Goal: Task Accomplishment & Management: Manage account settings

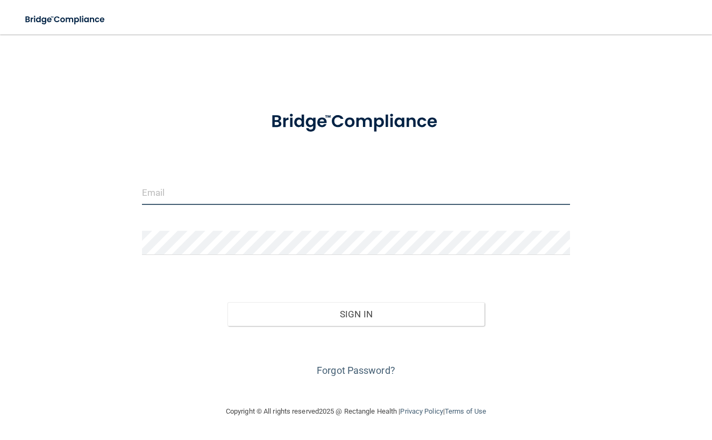
type input "[EMAIL_ADDRESS][DOMAIN_NAME]"
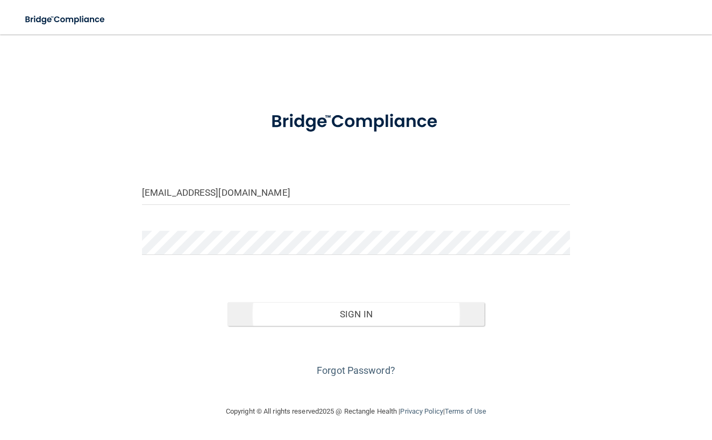
click at [277, 308] on button "Sign In" at bounding box center [356, 314] width 257 height 24
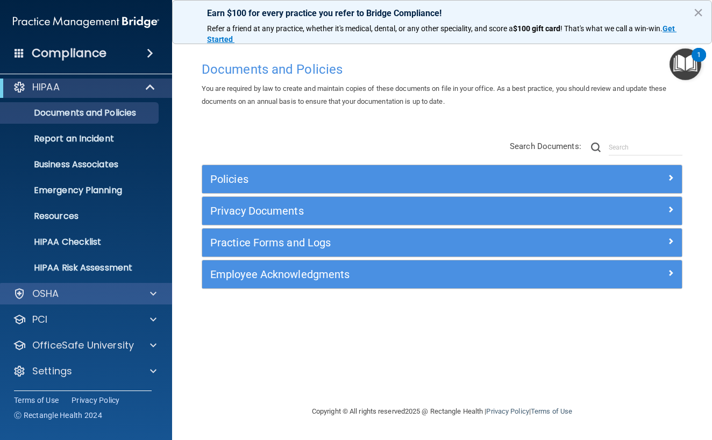
scroll to position [6, 0]
click at [112, 299] on div "OSHA" at bounding box center [71, 293] width 133 height 13
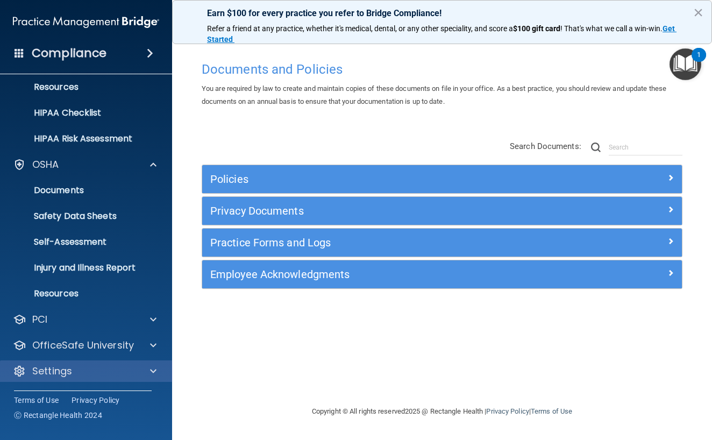
scroll to position [136, 0]
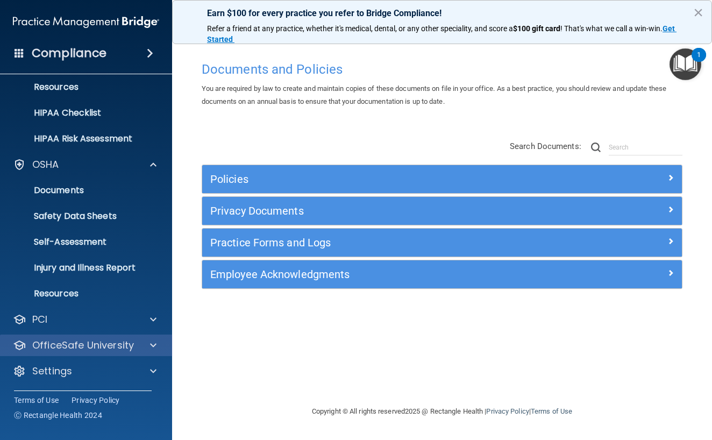
click at [91, 350] on p "OfficeSafe University" at bounding box center [83, 345] width 102 height 13
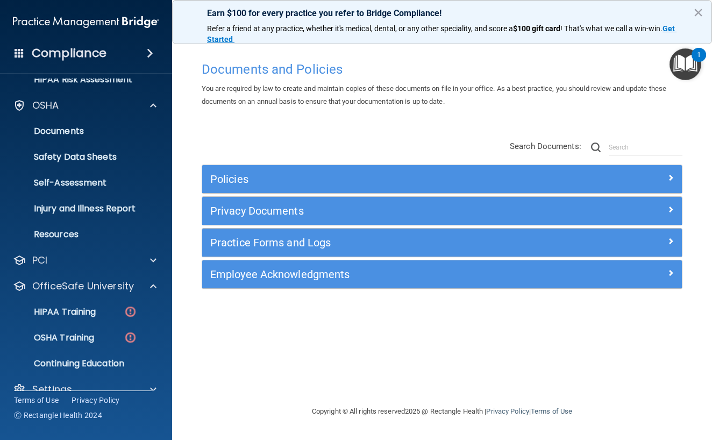
scroll to position [195, 0]
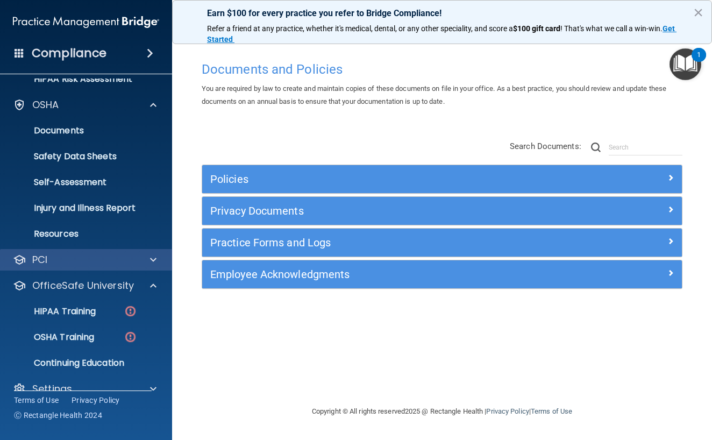
click at [70, 259] on div "PCI" at bounding box center [71, 259] width 133 height 13
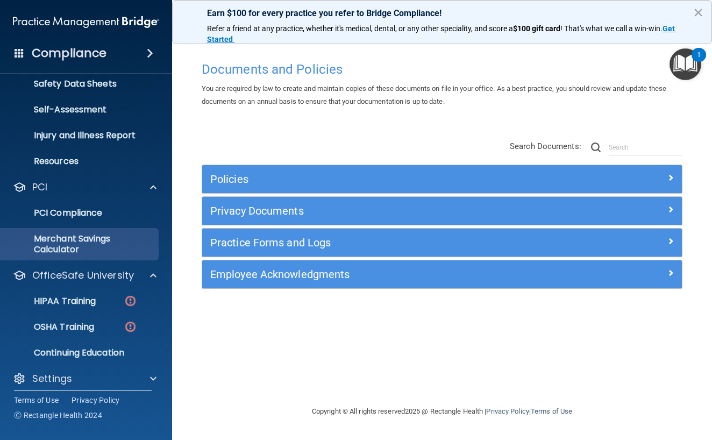
scroll to position [275, 0]
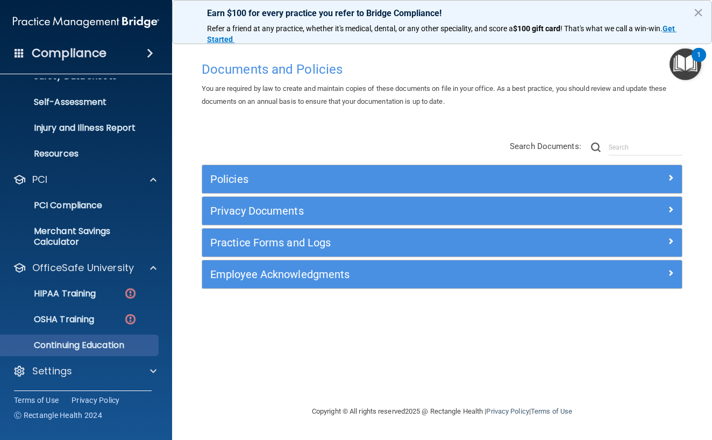
click at [63, 349] on p "Continuing Education" at bounding box center [80, 345] width 147 height 11
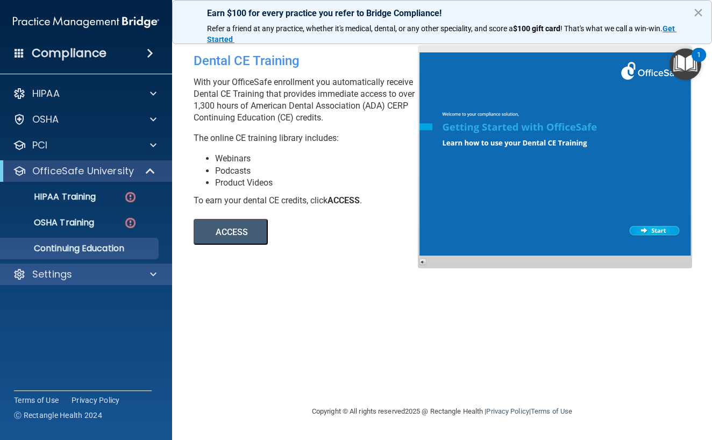
click at [59, 274] on p "Settings" at bounding box center [52, 274] width 40 height 13
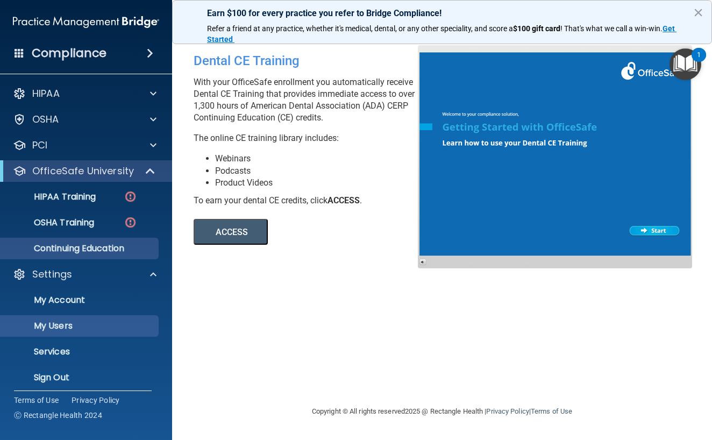
click at [52, 330] on p "My Users" at bounding box center [80, 326] width 147 height 11
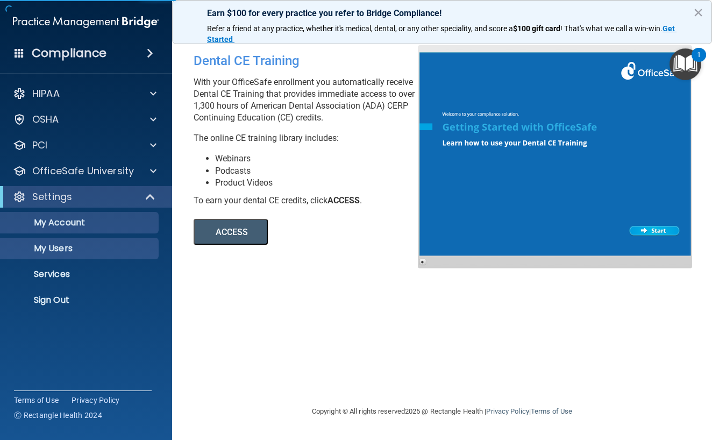
select select "20"
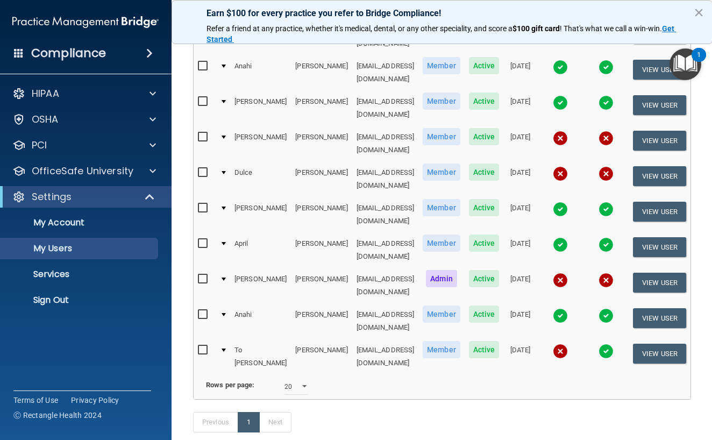
scroll to position [202, 0]
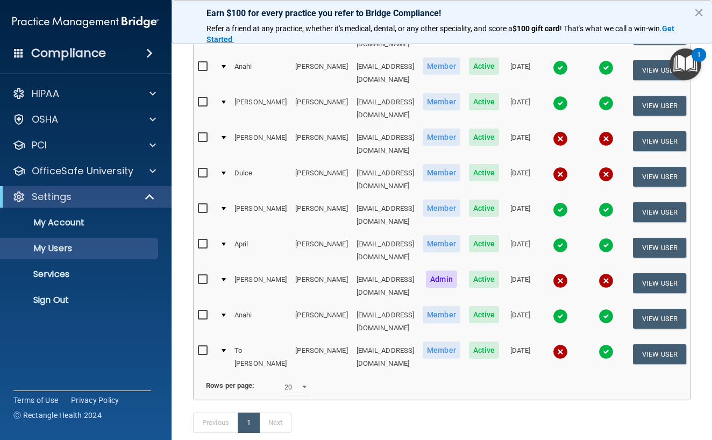
click at [566, 344] on img at bounding box center [560, 351] width 15 height 15
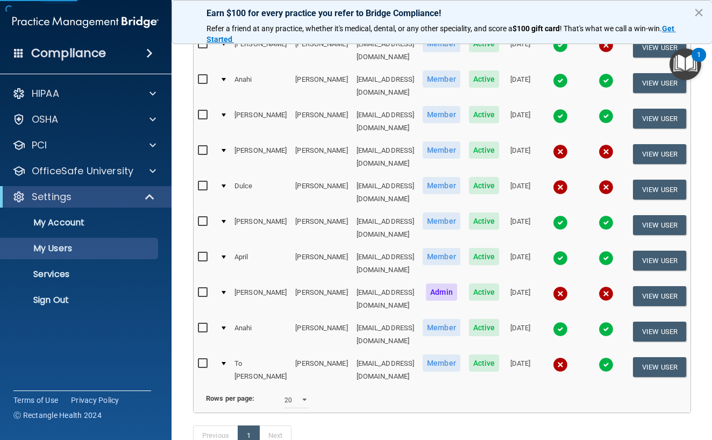
click at [562, 357] on img at bounding box center [560, 364] width 15 height 15
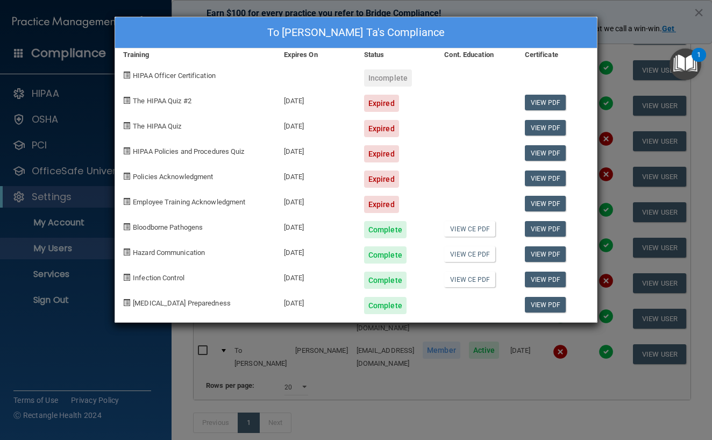
click at [343, 332] on div "To [PERSON_NAME] Ta's Compliance Training Expires On Status Cont. Education Cer…" at bounding box center [356, 220] width 712 height 440
click at [341, 335] on div "To [PERSON_NAME] Ta's Compliance Training Expires On Status Cont. Education Cer…" at bounding box center [356, 220] width 712 height 440
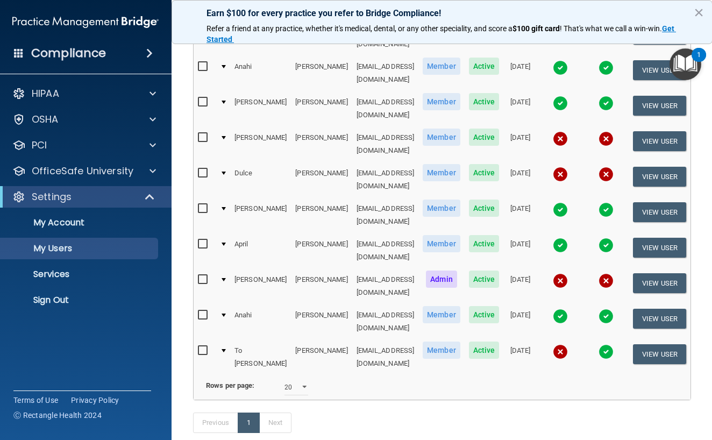
click at [345, 379] on div "Rows per page: 10 20 30 40 all" at bounding box center [316, 387] width 252 height 16
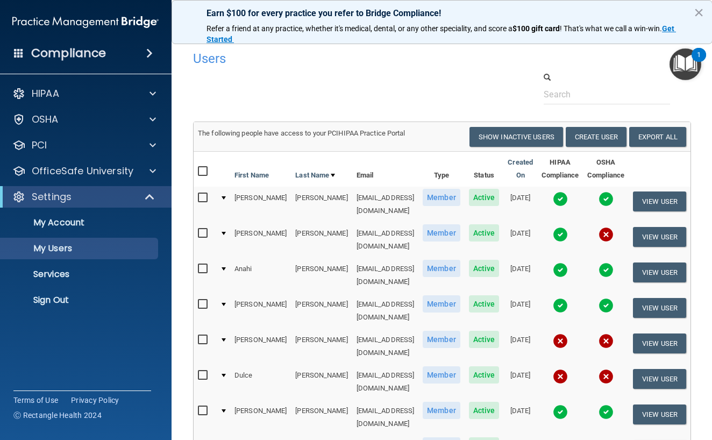
scroll to position [0, 0]
click at [612, 136] on button "Create User" at bounding box center [596, 137] width 61 height 20
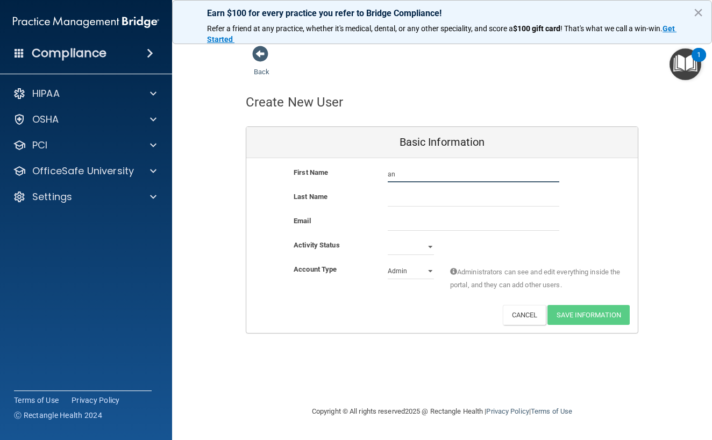
type input "a"
type input "Anahi"
type input "[PERSON_NAME]"
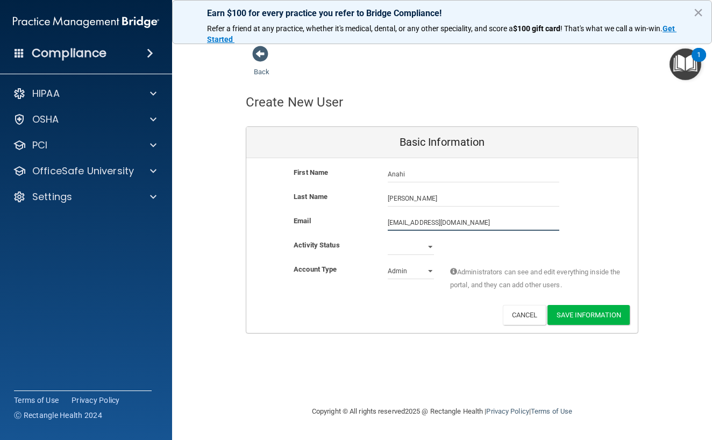
type input "[EMAIL_ADDRESS][DOMAIN_NAME]"
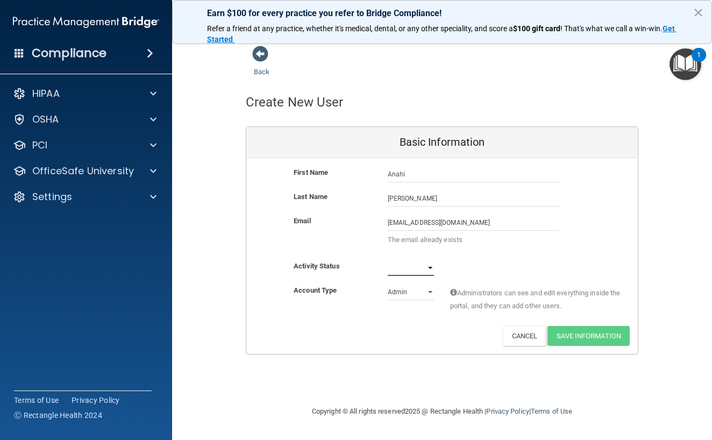
select select "active"
select select "practice_member"
click at [258, 52] on span at bounding box center [260, 54] width 16 height 16
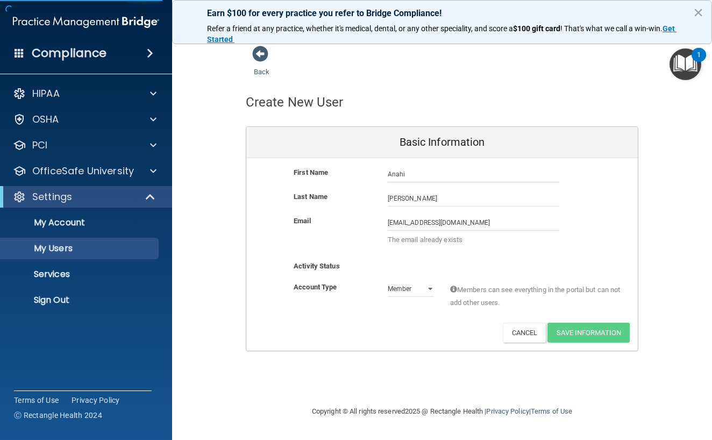
select select "20"
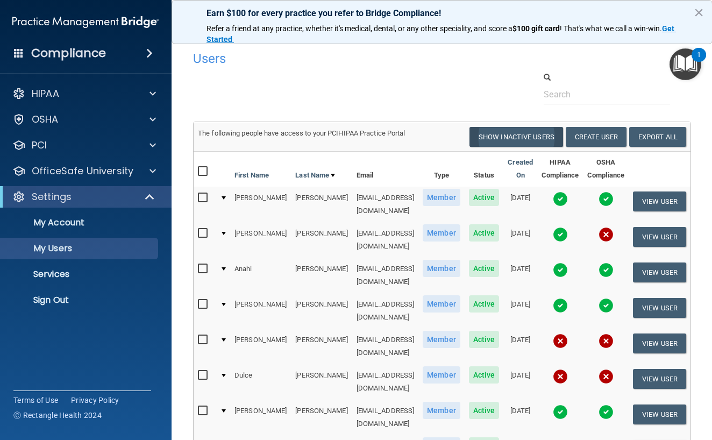
click at [510, 132] on button "Show Inactive Users" at bounding box center [517, 137] width 94 height 20
click at [510, 139] on button "Hide Inactive Users" at bounding box center [518, 137] width 89 height 20
select select "20"
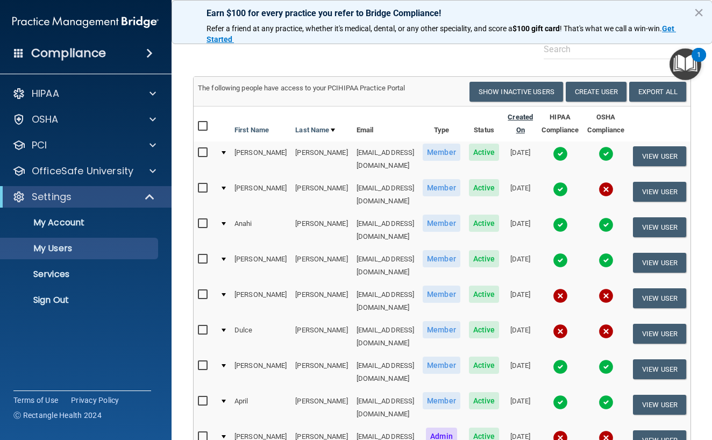
scroll to position [40, 0]
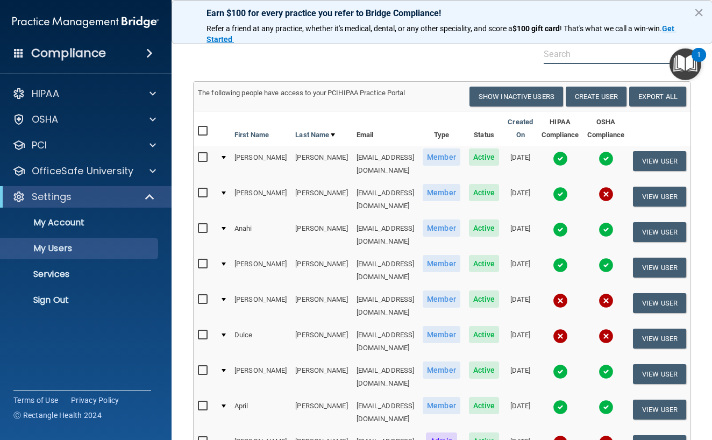
click at [565, 55] on input "text" at bounding box center [607, 54] width 126 height 20
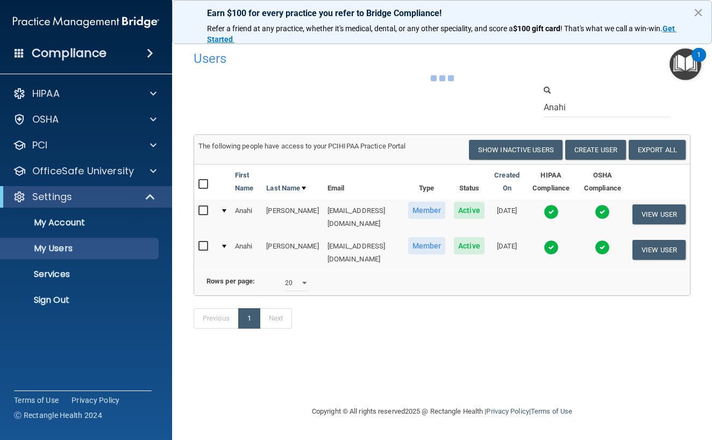
drag, startPoint x: 538, startPoint y: 76, endPoint x: 421, endPoint y: 349, distance: 296.1
click at [421, 349] on div "Users Success! New user created. × Error! The user couldn't be created. × Succe…" at bounding box center [442, 219] width 497 height 349
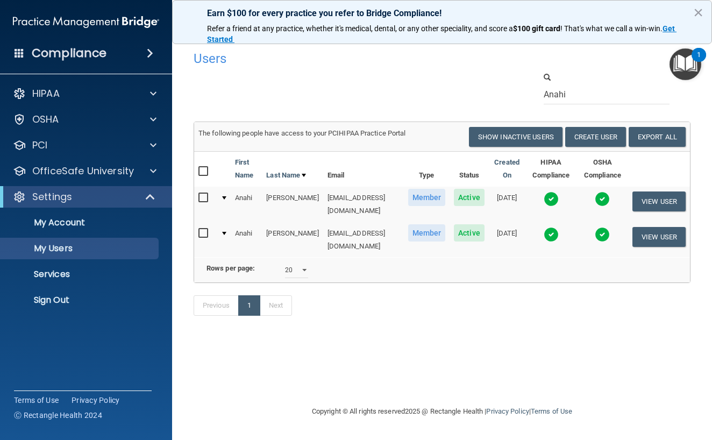
click at [400, 87] on div "Anahi" at bounding box center [442, 88] width 513 height 33
click at [459, 84] on div "Anahi" at bounding box center [442, 88] width 513 height 33
click at [463, 94] on div "Anahi" at bounding box center [442, 88] width 513 height 33
drag, startPoint x: 473, startPoint y: 193, endPoint x: 527, endPoint y: 202, distance: 54.6
click at [527, 202] on tr "[PERSON_NAME] [EMAIL_ADDRESS][DOMAIN_NAME] Member Active [DATE] View User" at bounding box center [442, 204] width 496 height 35
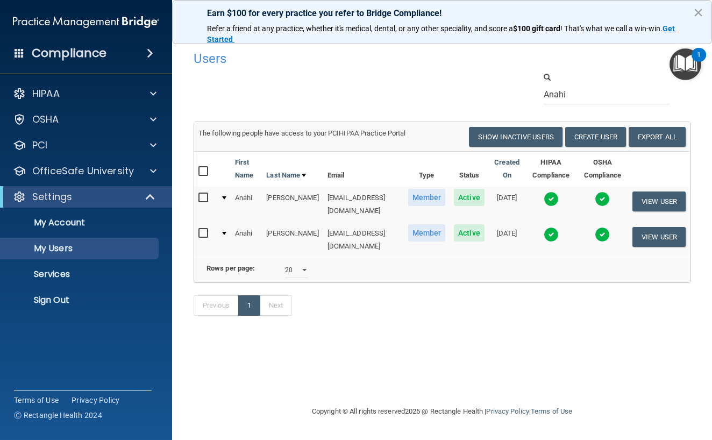
click at [551, 200] on img at bounding box center [551, 198] width 15 height 15
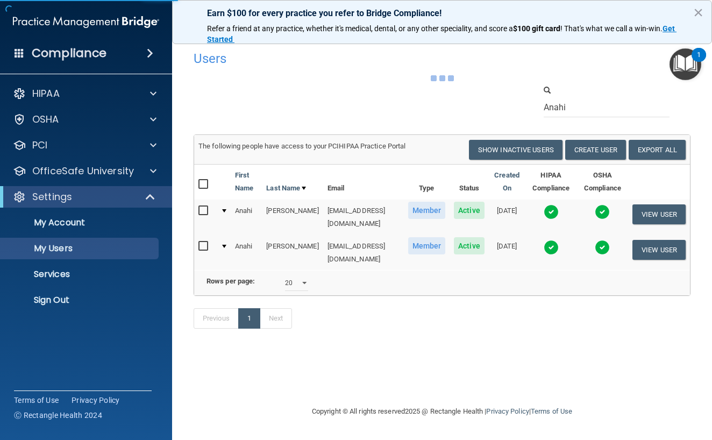
click at [616, 210] on td at bounding box center [602, 217] width 51 height 35
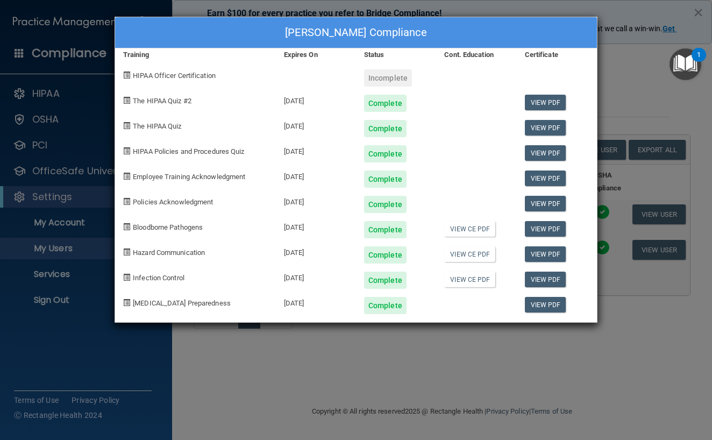
click at [613, 70] on div "[PERSON_NAME] Compliance Training Expires On Status Cont. Education Certificate…" at bounding box center [356, 220] width 712 height 440
click at [321, 25] on div "[PERSON_NAME] Compliance" at bounding box center [356, 32] width 482 height 31
click at [274, 15] on div "[PERSON_NAME] Compliance Training Expires On Status Cont. Education Certificate…" at bounding box center [356, 220] width 712 height 440
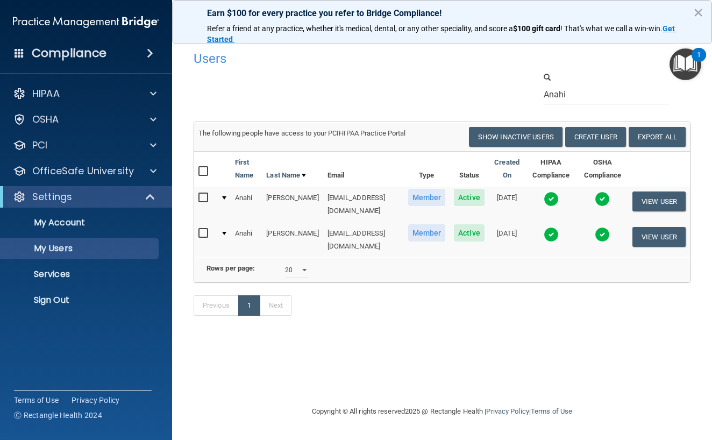
click at [424, 56] on h4 "Users" at bounding box center [335, 59] width 283 height 14
click at [473, 80] on div "Anahi" at bounding box center [442, 88] width 513 height 33
click at [586, 103] on input "Anahi" at bounding box center [607, 94] width 126 height 20
drag, startPoint x: 586, startPoint y: 103, endPoint x: 517, endPoint y: 102, distance: 68.9
click at [517, 102] on div "Anahi" at bounding box center [442, 88] width 513 height 33
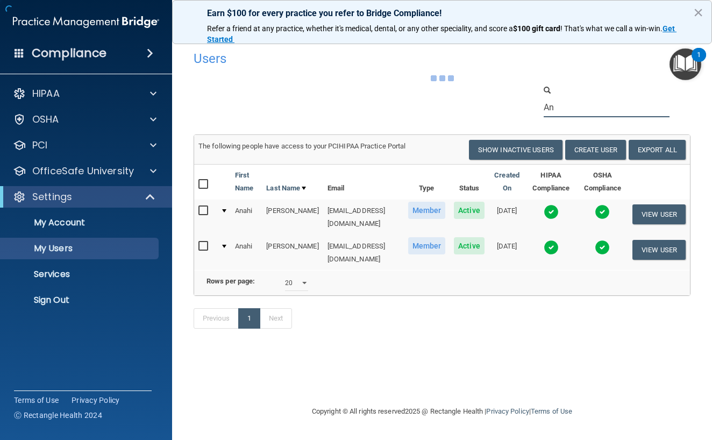
type input "A"
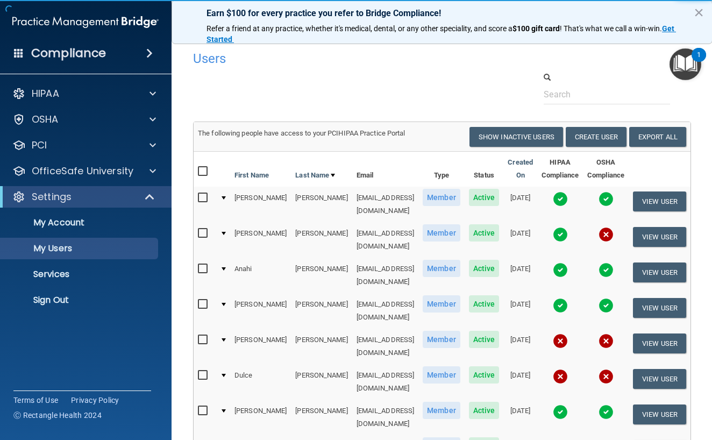
click at [699, 11] on div "Earn $100 for every practice you refer to Bridge Compliance! Refer a friend at …" at bounding box center [442, 22] width 541 height 44
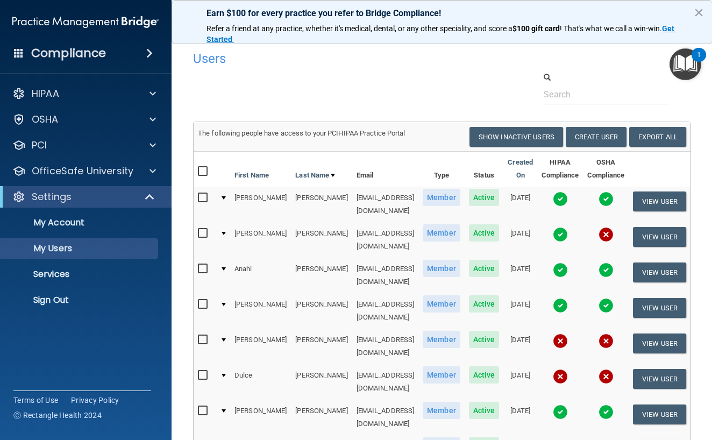
click at [361, 171] on th "Email" at bounding box center [385, 169] width 67 height 35
click at [297, 83] on div at bounding box center [442, 88] width 514 height 33
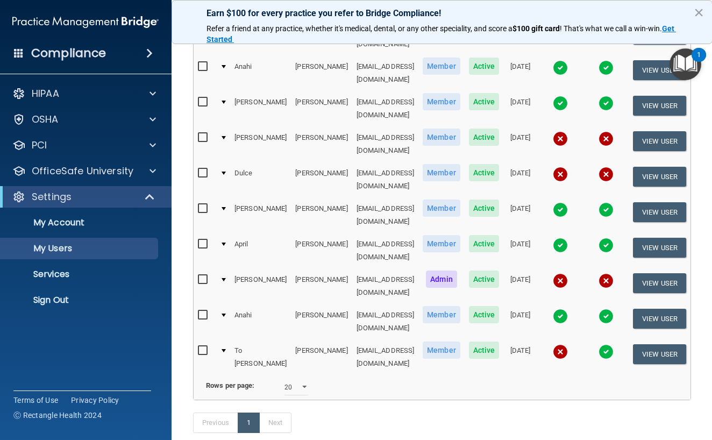
click at [623, 339] on td at bounding box center [606, 356] width 46 height 35
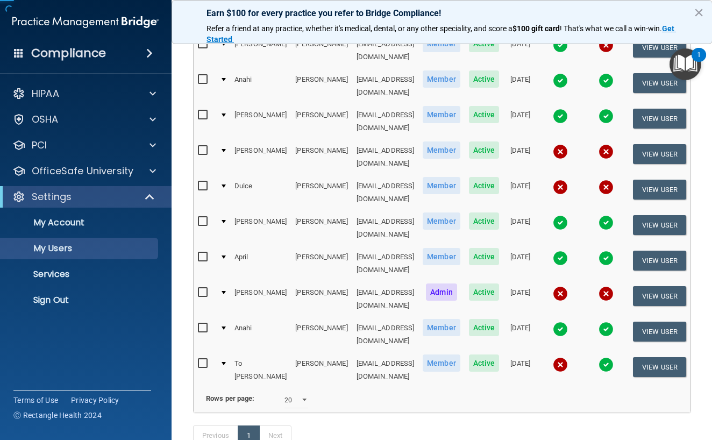
click at [623, 352] on td at bounding box center [606, 369] width 46 height 35
